Goal: Go to known website: Access a specific website the user already knows

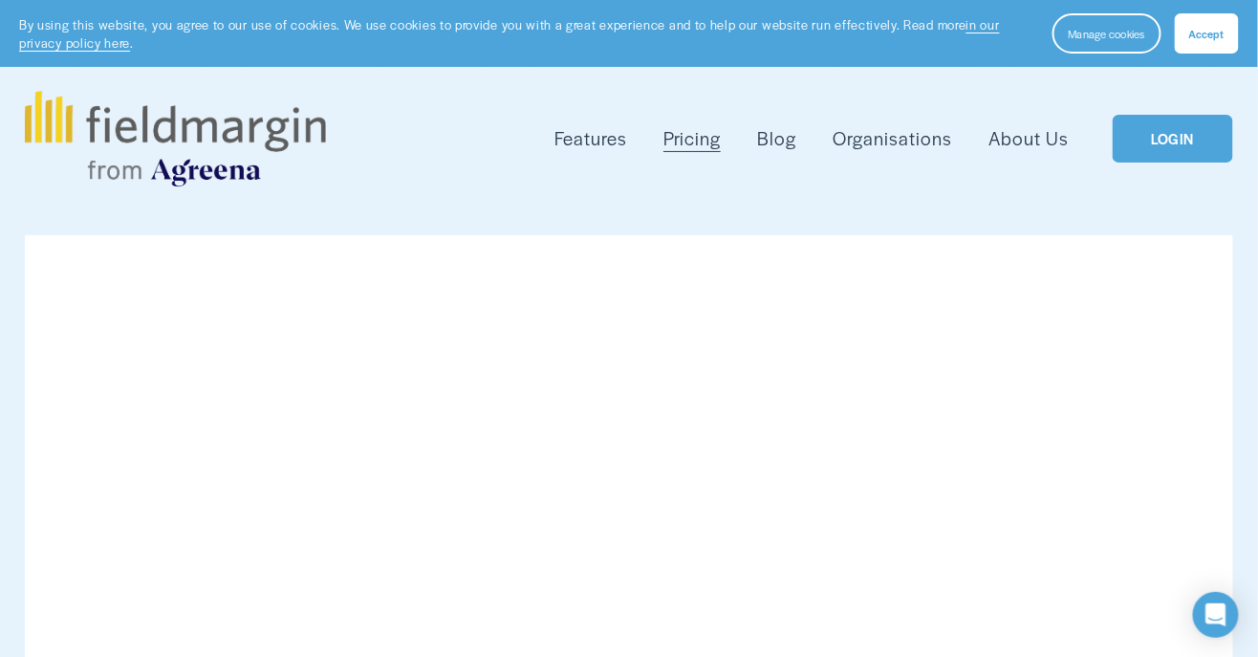
click at [1163, 159] on link "LOGIN" at bounding box center [1173, 139] width 120 height 49
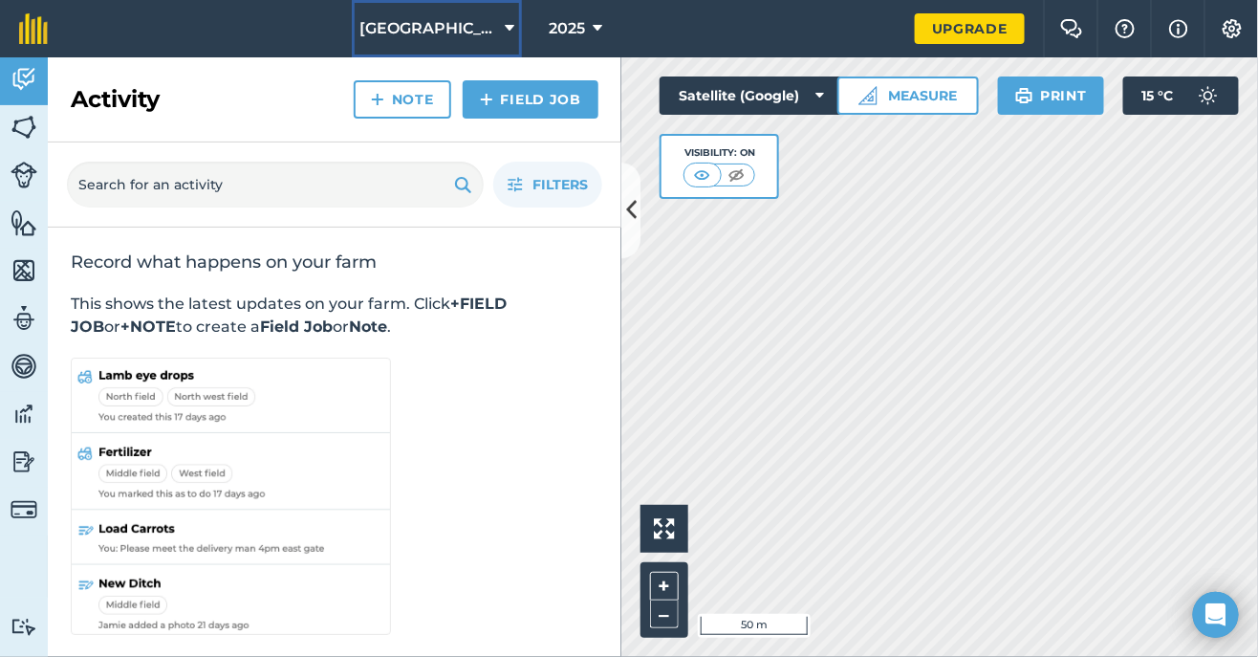
click at [505, 23] on icon at bounding box center [510, 28] width 10 height 23
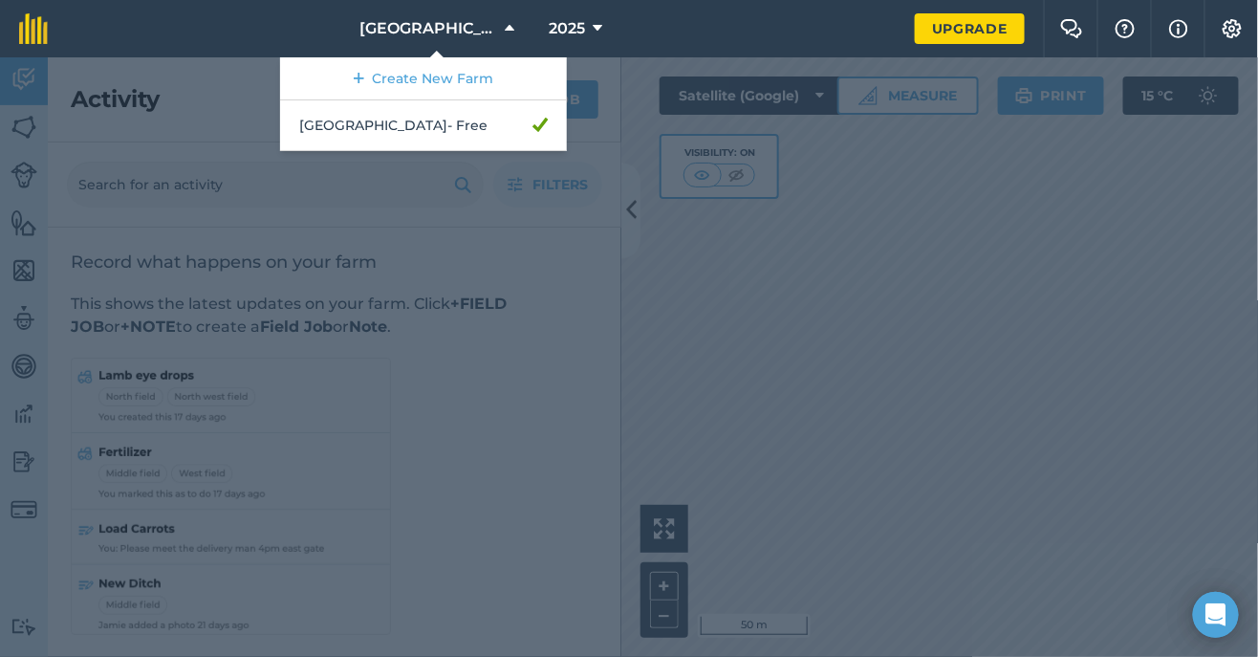
click at [576, 410] on div at bounding box center [629, 356] width 1258 height 599
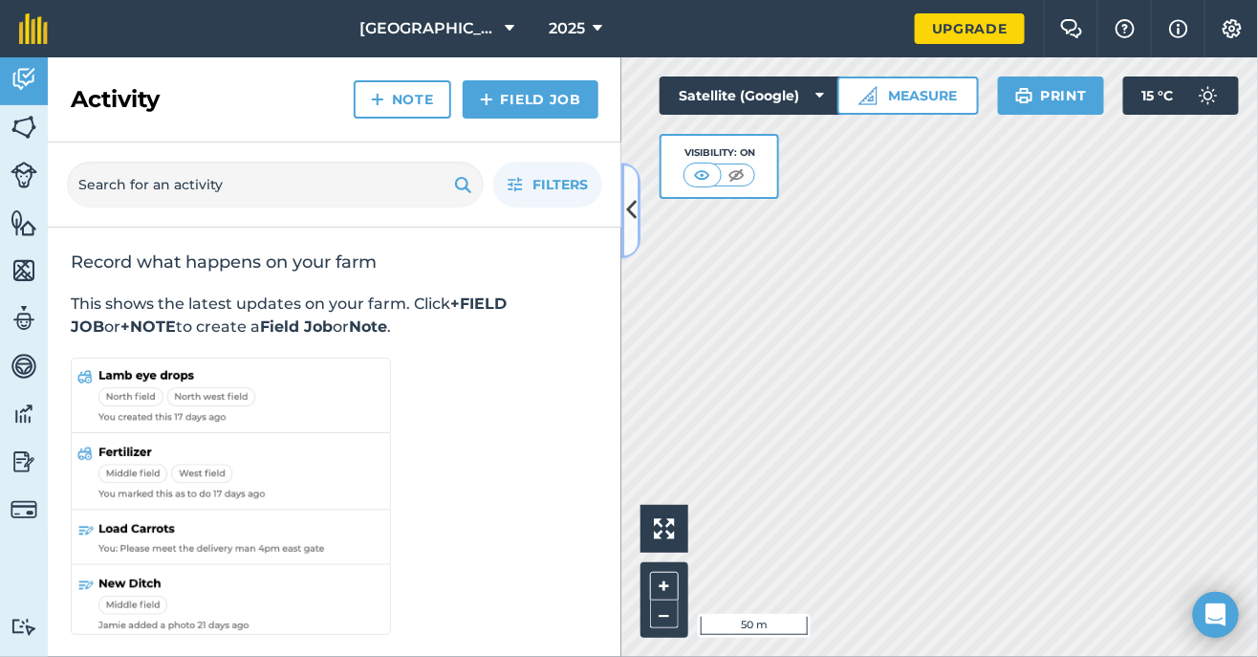
click at [632, 211] on icon at bounding box center [631, 210] width 11 height 33
